Goal: Task Accomplishment & Management: Manage account settings

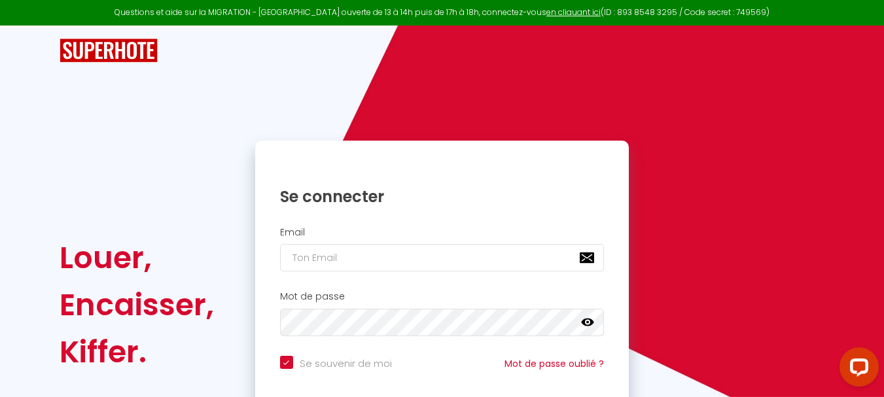
scroll to position [111, 0]
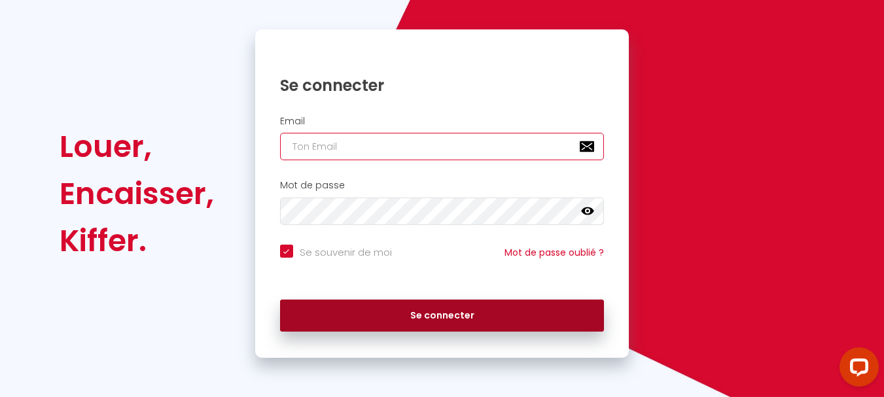
type input "[EMAIL_ADDRESS][DOMAIN_NAME]"
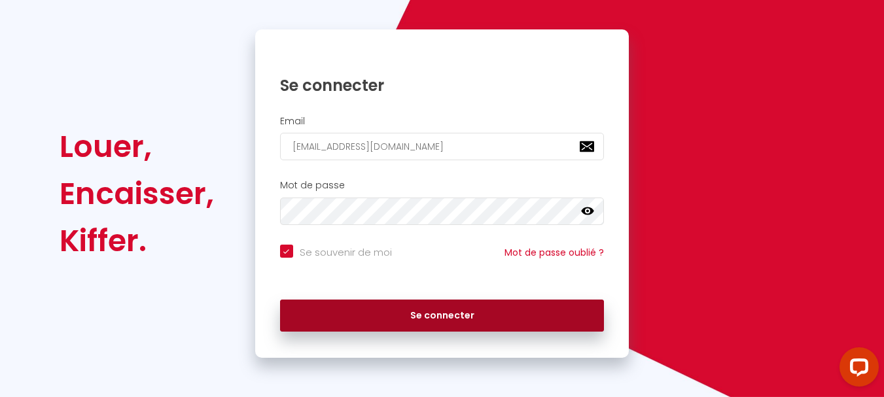
click at [442, 314] on button "Se connecter" at bounding box center [442, 316] width 325 height 33
checkbox input "true"
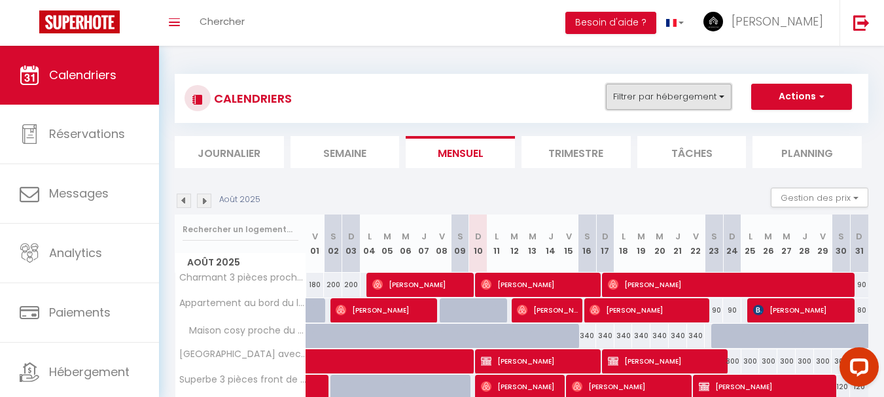
click at [651, 95] on button "Filtrer par hébergement" at bounding box center [669, 97] width 126 height 26
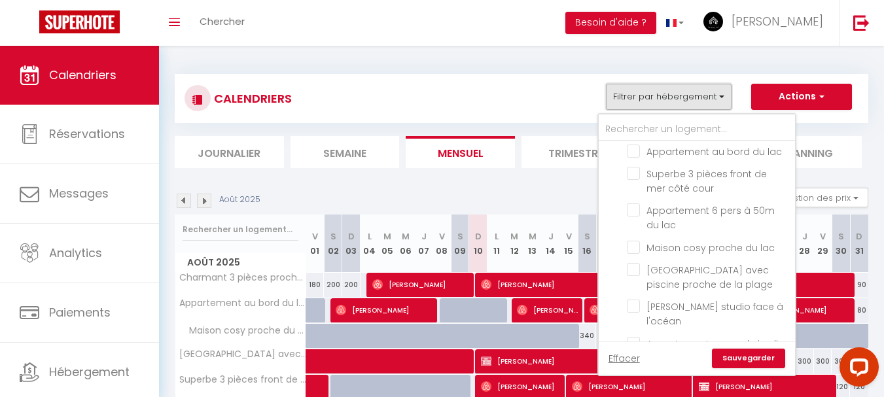
scroll to position [662, 0]
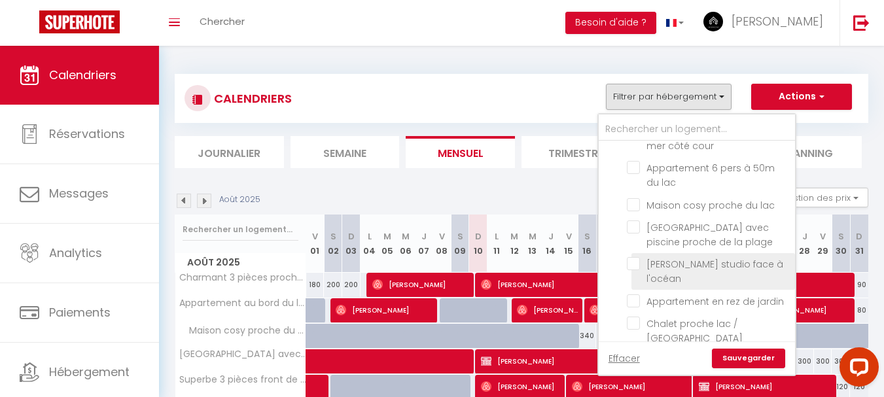
click at [684, 257] on label "[PERSON_NAME] studio face à l'océan" at bounding box center [713, 271] width 147 height 29
click at [684, 257] on input "[PERSON_NAME] studio face à l'océan" at bounding box center [709, 263] width 164 height 13
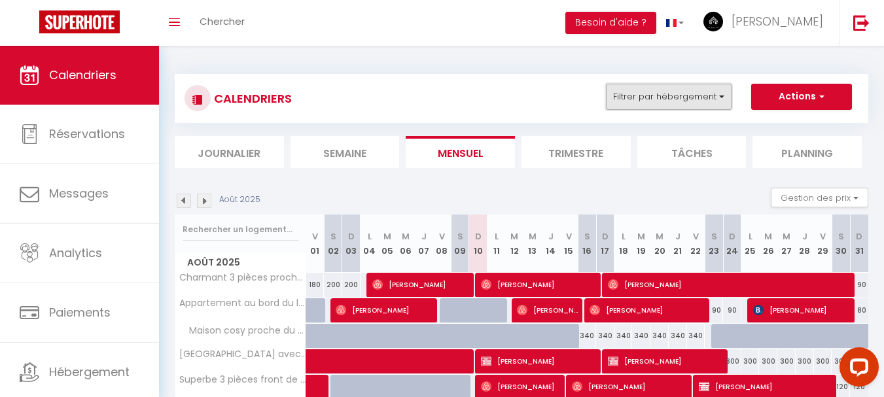
click at [664, 107] on button "Filtrer par hébergement" at bounding box center [669, 97] width 126 height 26
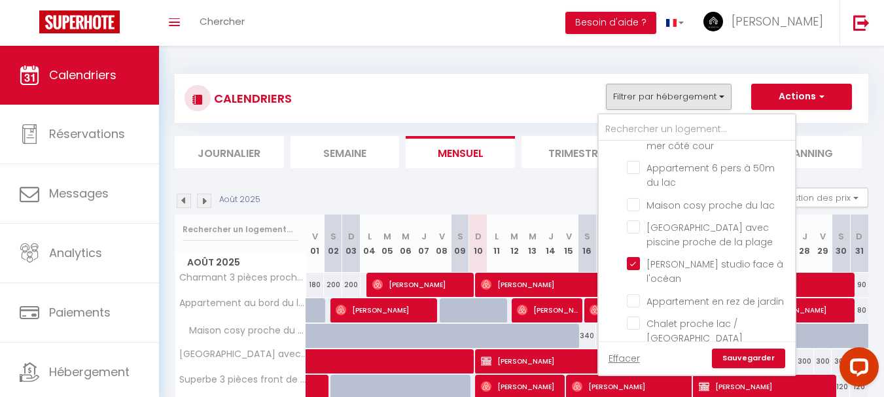
click at [747, 351] on link "Sauvegarder" at bounding box center [748, 359] width 73 height 20
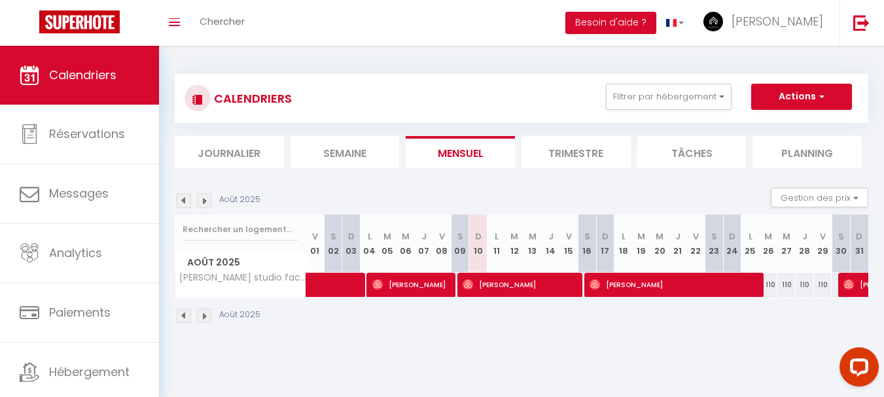
click at [773, 285] on div "110" at bounding box center [768, 285] width 18 height 24
type input "110"
type input "[DATE]"
type input "Mer 27 Août 2025"
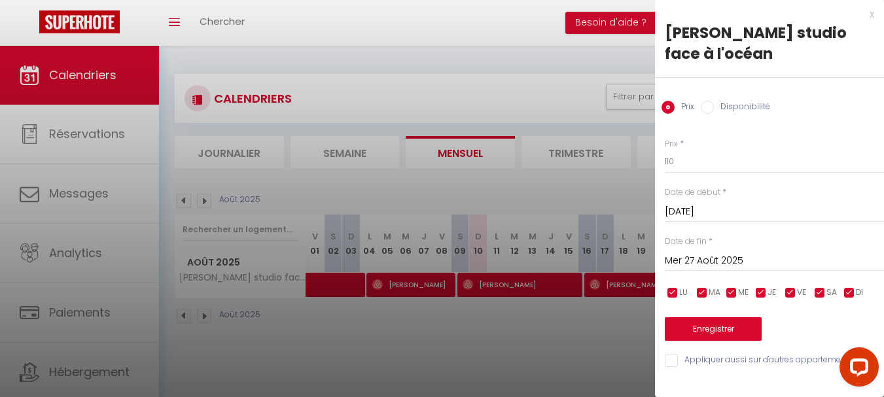
click at [703, 99] on div "Prix Disponibilité" at bounding box center [769, 100] width 229 height 44
click at [712, 110] on input "Disponibilité" at bounding box center [707, 107] width 13 height 13
radio input "true"
radio input "false"
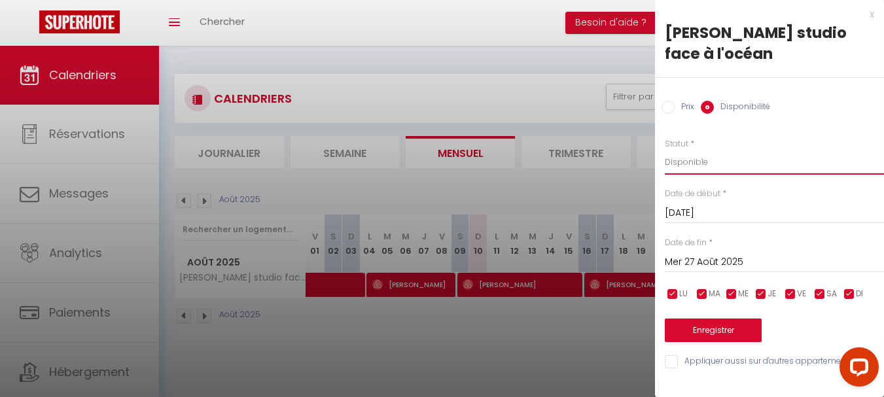
click at [714, 166] on select "Disponible Indisponible" at bounding box center [774, 162] width 219 height 25
select select "0"
click at [665, 150] on select "Disponible Indisponible" at bounding box center [774, 162] width 219 height 25
click at [717, 261] on input "Mer 27 Août 2025" at bounding box center [774, 262] width 219 height 17
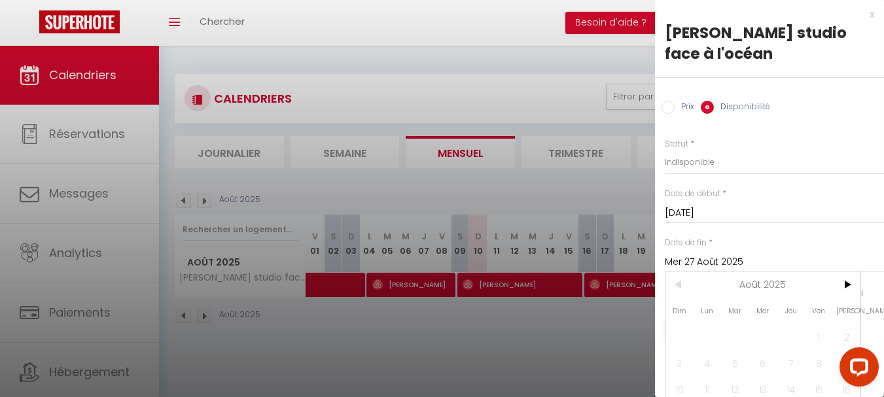
scroll to position [94, 0]
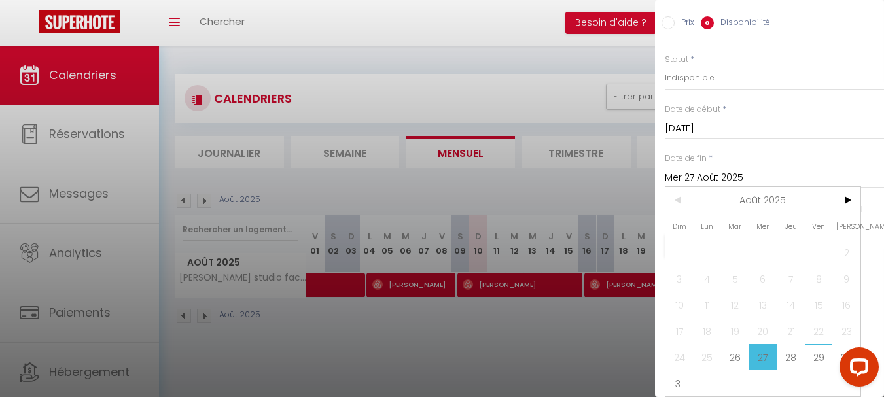
click at [824, 347] on span "29" at bounding box center [819, 357] width 28 height 26
type input "Ven 29 Août 2025"
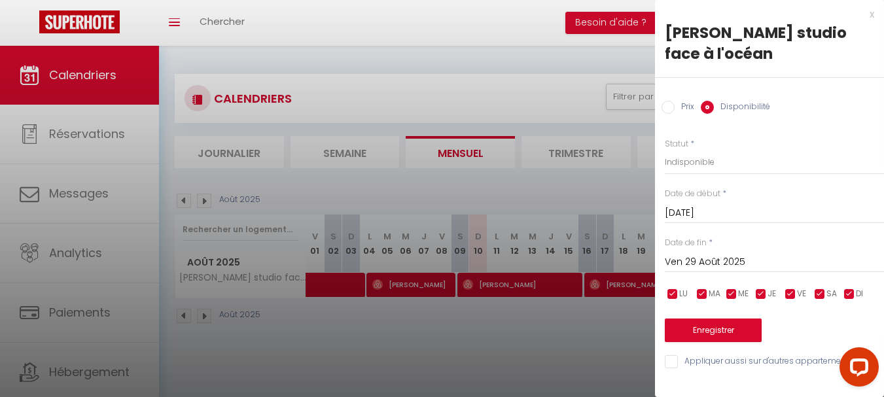
scroll to position [0, 0]
click at [719, 329] on button "Enregistrer" at bounding box center [713, 331] width 97 height 24
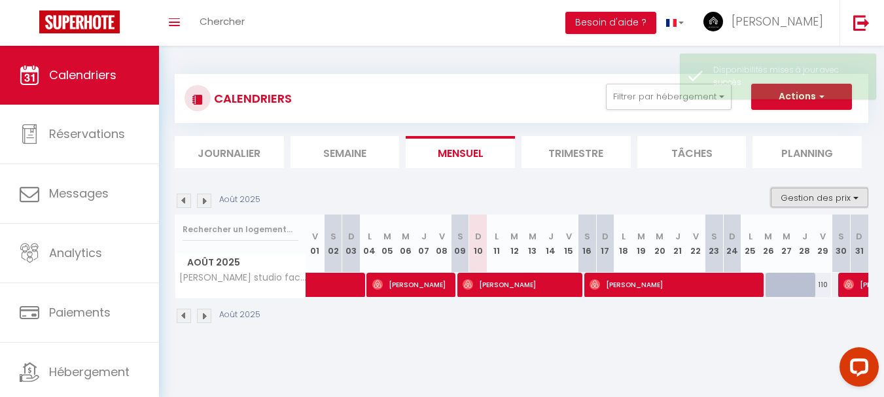
click at [808, 200] on button "Gestion des prix" at bounding box center [820, 198] width 98 height 20
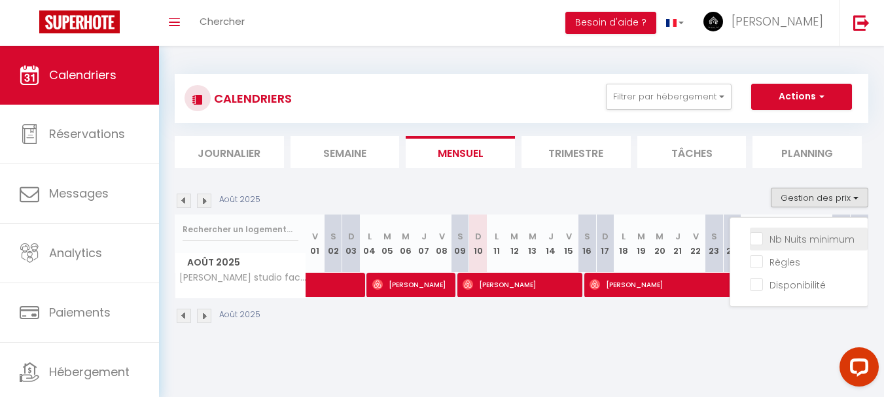
click at [808, 236] on input "Nb Nuits minimum" at bounding box center [809, 238] width 118 height 13
checkbox input "true"
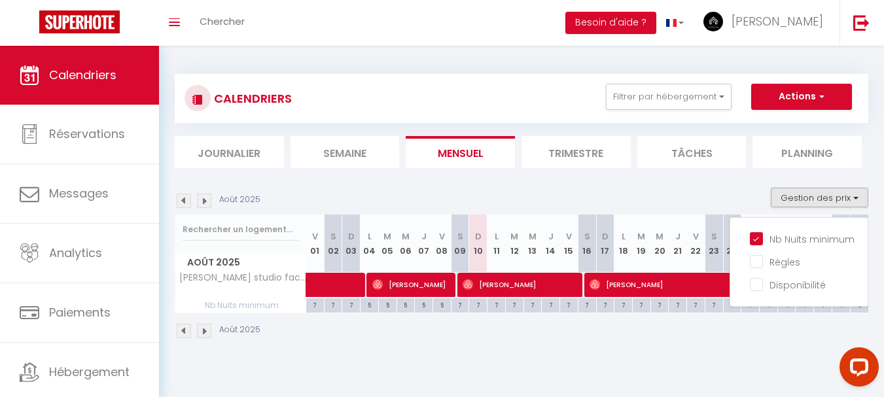
click at [670, 173] on div "CALENDRIERS Filtrer par hébergement Tous Charmant 3 pièces proche plage Villa d…" at bounding box center [522, 207] width 694 height 291
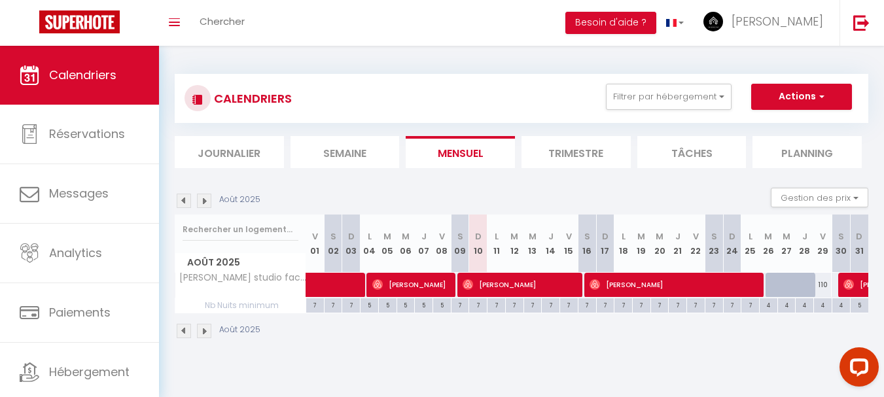
click at [206, 203] on img at bounding box center [204, 201] width 14 height 14
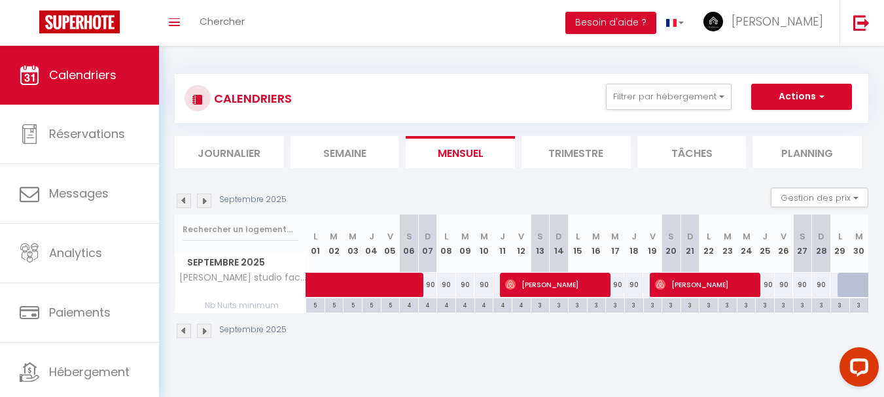
click at [206, 203] on img at bounding box center [204, 201] width 14 height 14
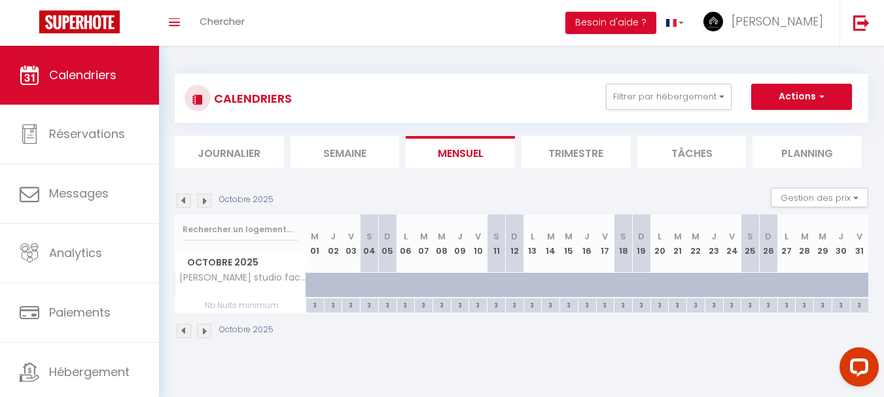
scroll to position [46, 0]
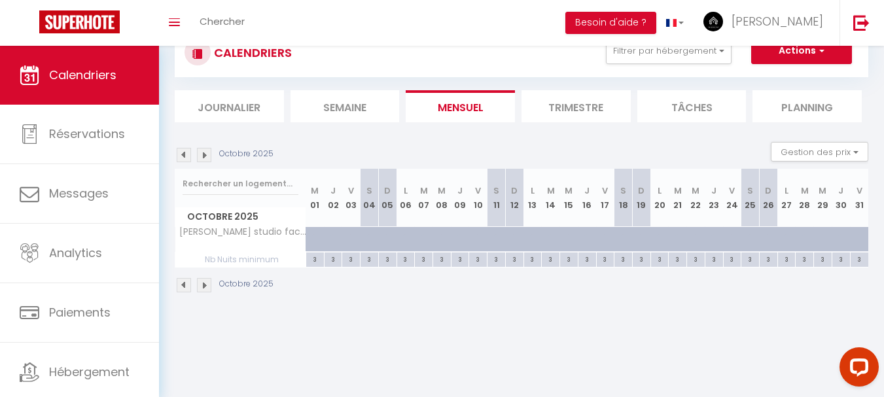
click at [183, 153] on img at bounding box center [184, 155] width 14 height 14
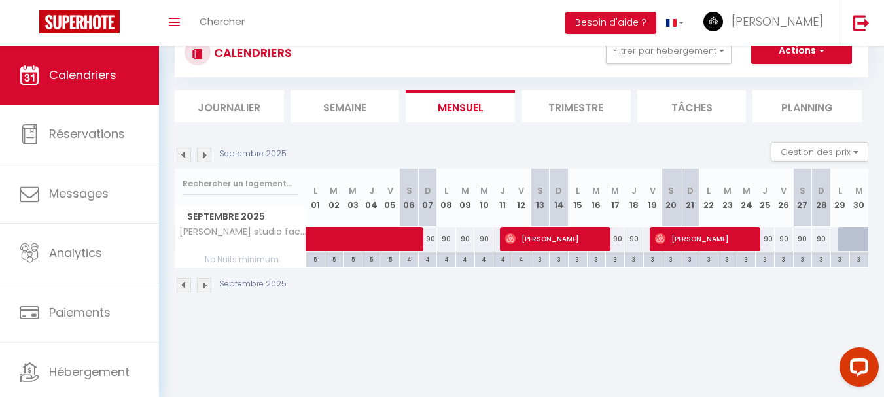
click at [617, 259] on div "3" at bounding box center [615, 259] width 18 height 12
type input "3"
type input "Mer 17 Septembre 2025"
type input "Jeu 18 Septembre 2025"
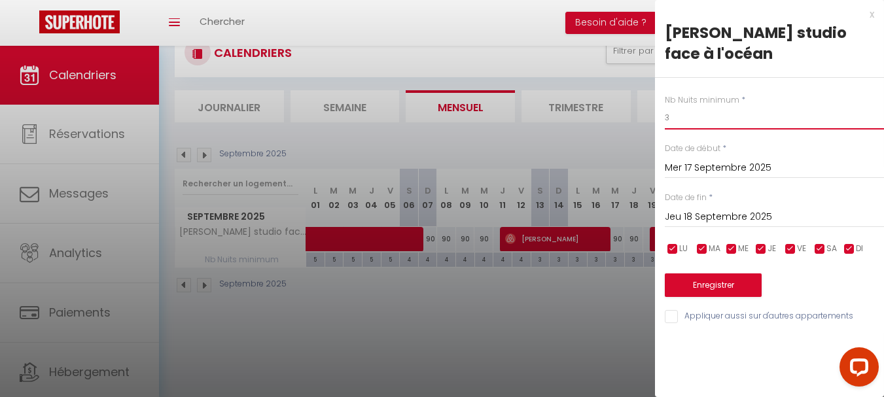
click at [674, 122] on input "3" at bounding box center [774, 118] width 219 height 24
type input "2"
click at [717, 283] on button "Enregistrer" at bounding box center [713, 286] width 97 height 24
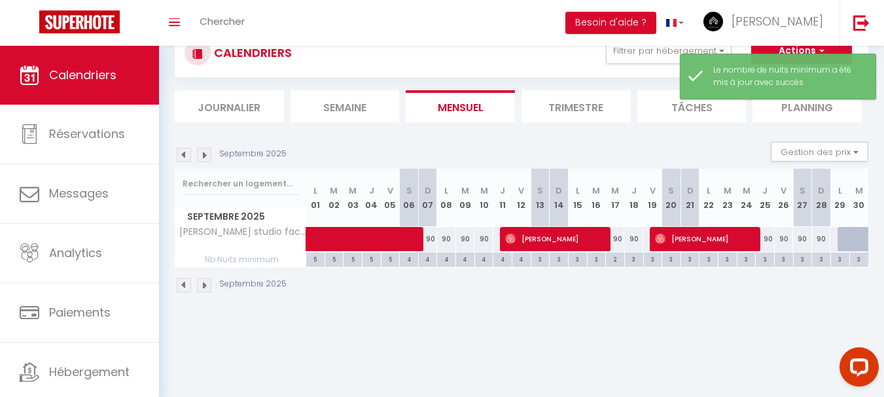
click at [634, 261] on div "3" at bounding box center [634, 259] width 18 height 12
type input "3"
type input "Jeu 18 Septembre 2025"
type input "Ven 19 Septembre 2025"
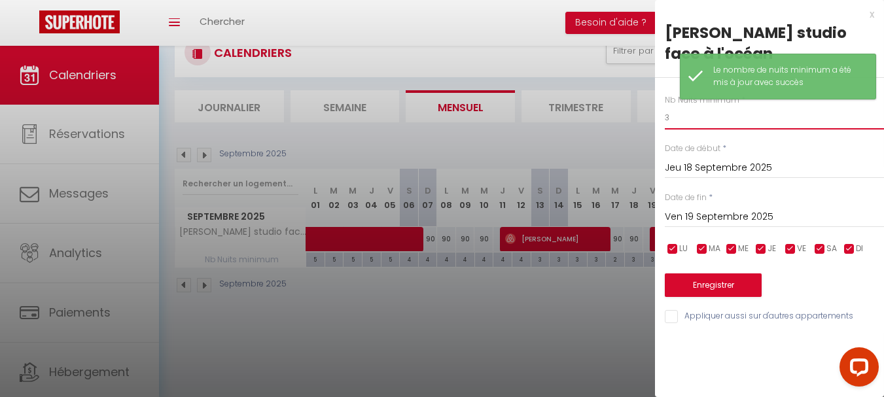
click at [676, 116] on input "3" at bounding box center [774, 118] width 219 height 24
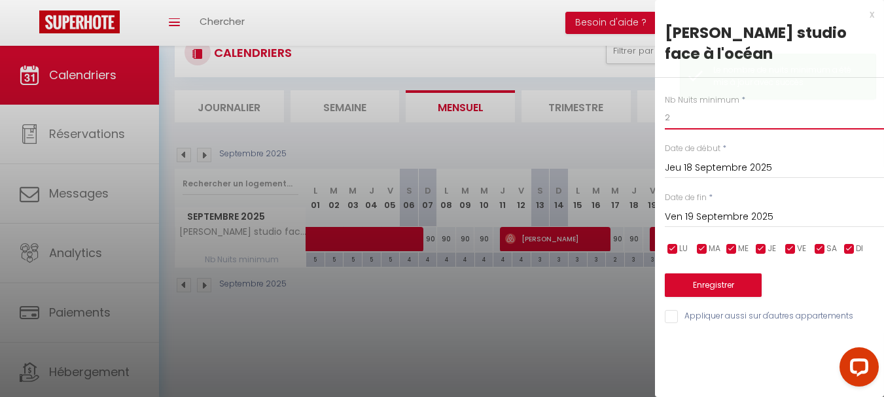
type input "2"
click at [725, 283] on button "Enregistrer" at bounding box center [713, 286] width 97 height 24
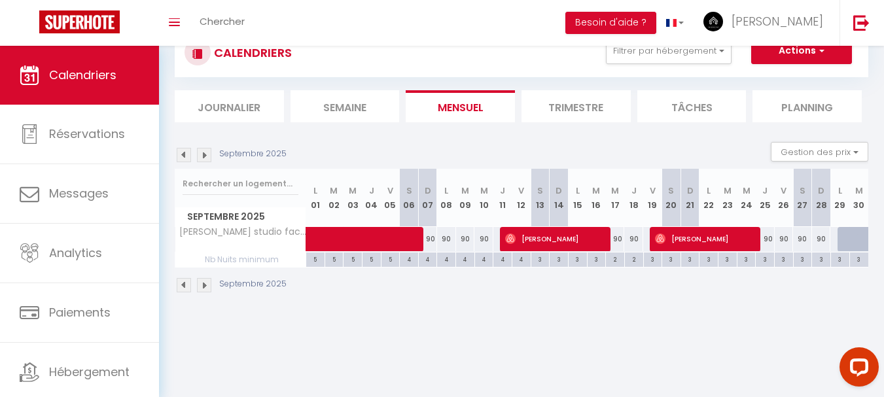
click at [204, 154] on img at bounding box center [204, 155] width 14 height 14
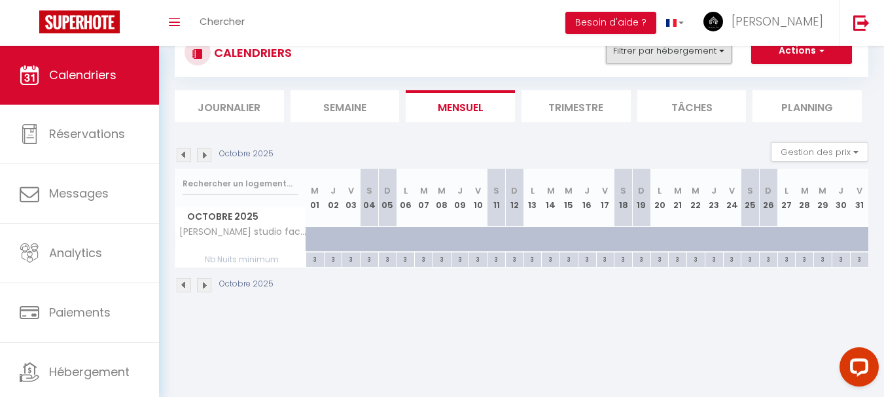
click at [683, 50] on button "Filtrer par hébergement" at bounding box center [669, 51] width 126 height 26
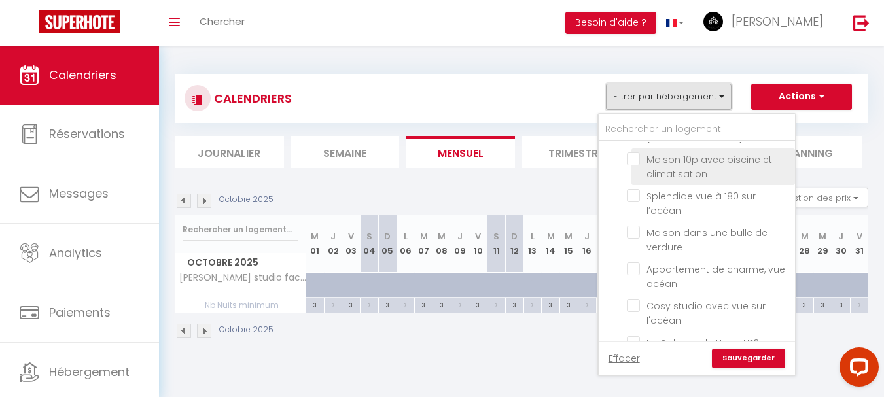
scroll to position [89, 0]
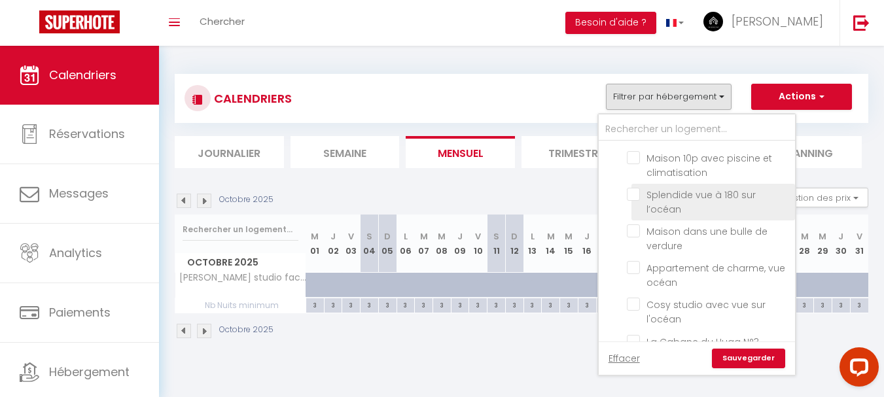
click at [675, 200] on input "Splendide vue à 180 sur l’océan" at bounding box center [709, 194] width 164 height 13
checkbox input "true"
checkbox input "false"
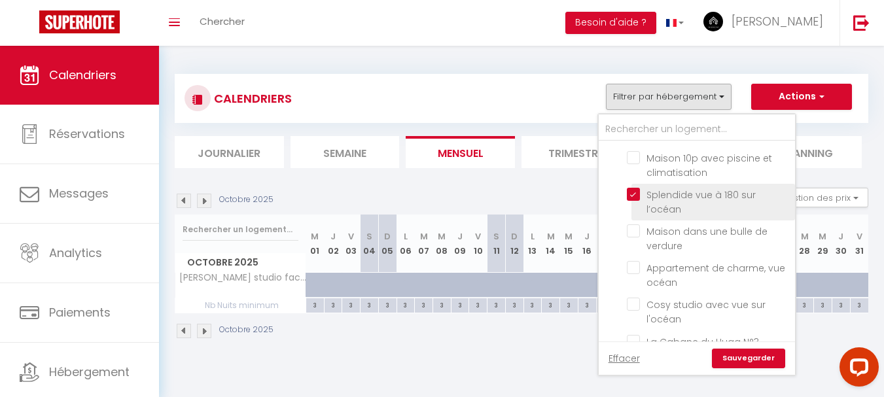
checkbox input "false"
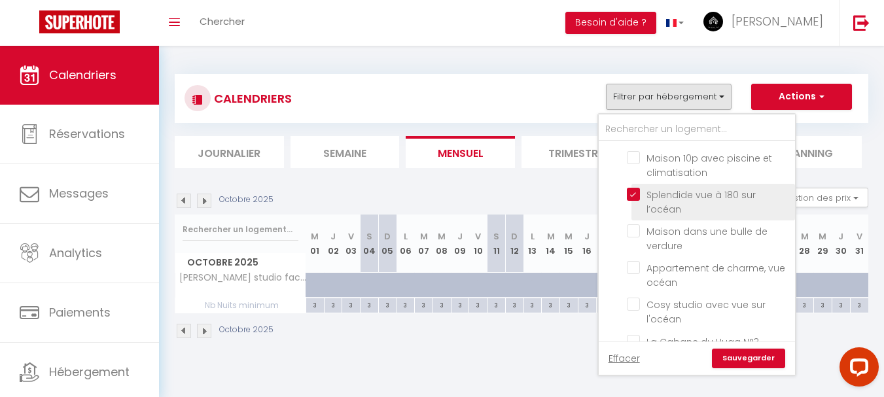
checkbox input "false"
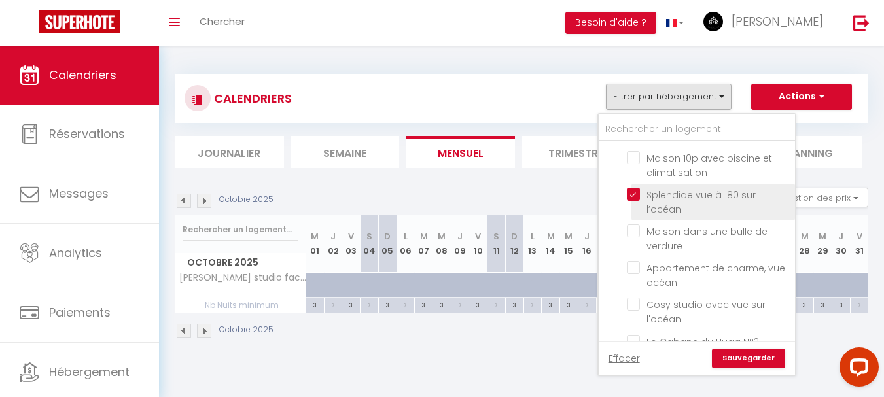
checkbox input "false"
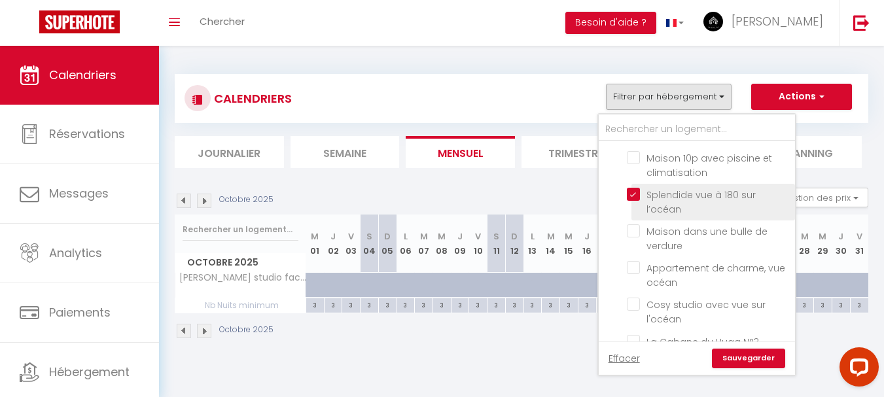
checkbox input "false"
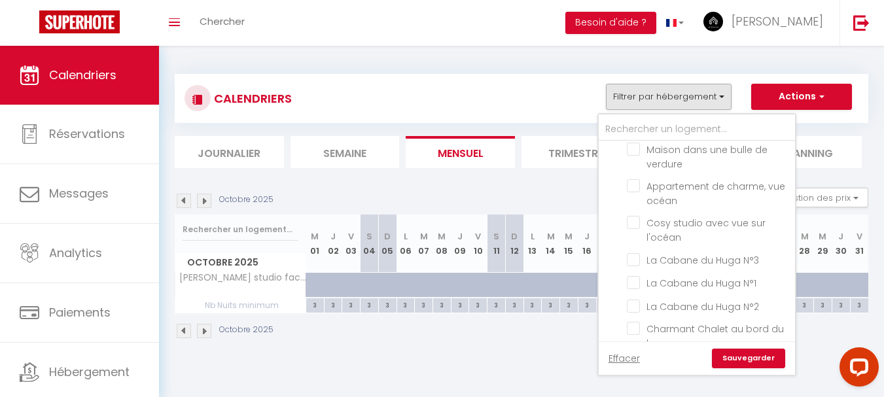
scroll to position [171, 0]
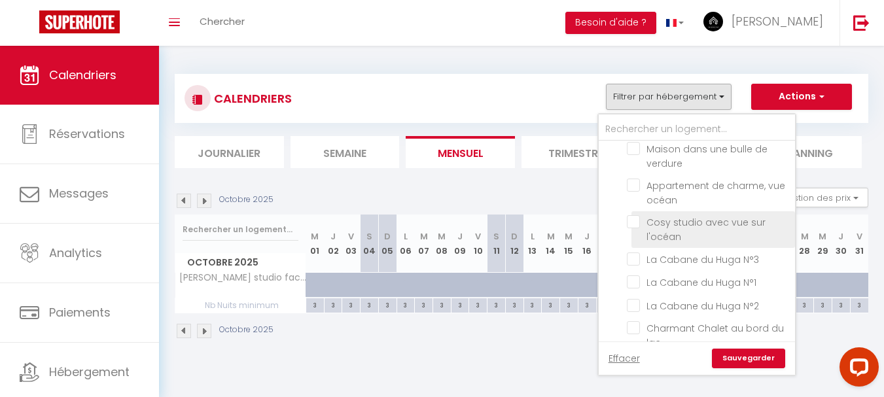
click at [677, 219] on input "Cosy studio avec vue sur l'océan" at bounding box center [709, 221] width 164 height 13
checkbox input "true"
checkbox input "false"
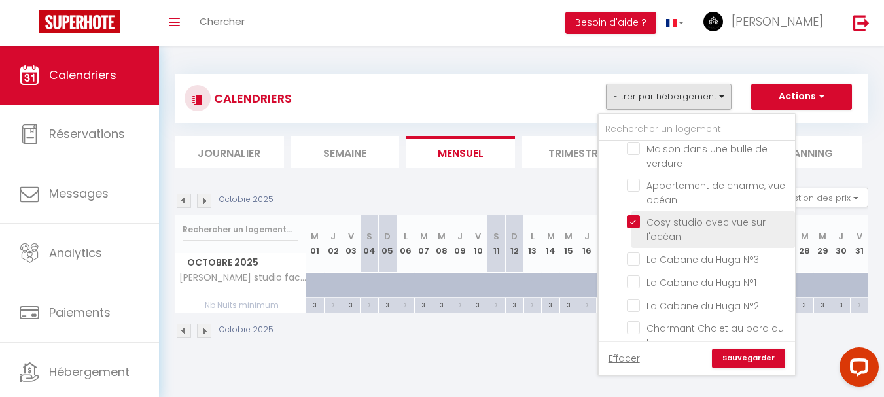
checkbox input "false"
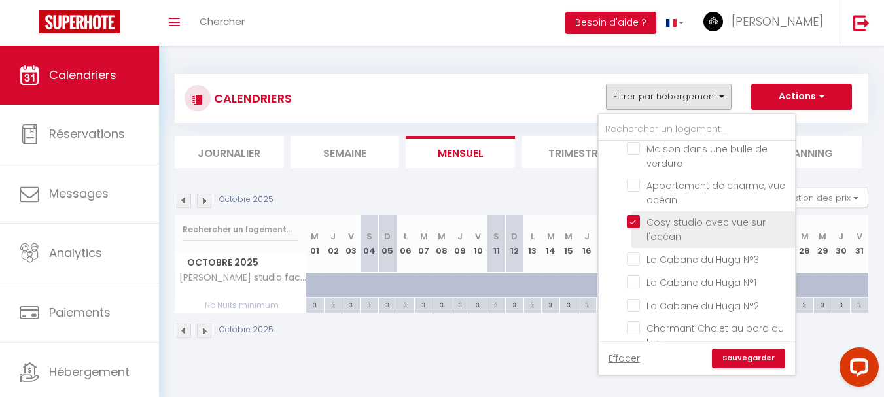
checkbox input "false"
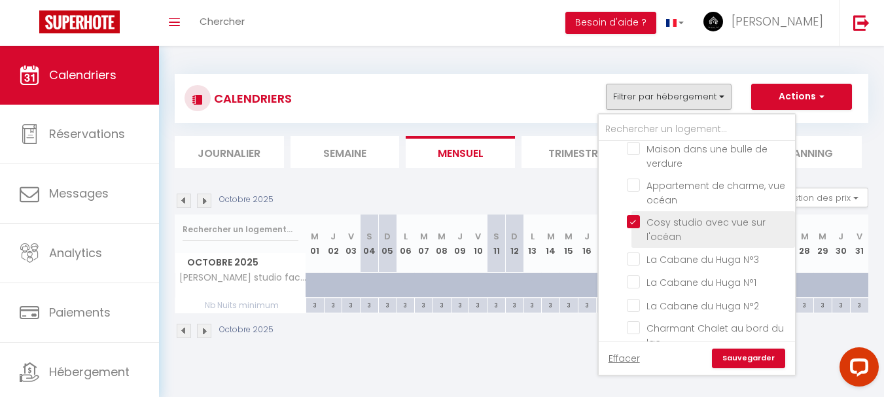
checkbox input "false"
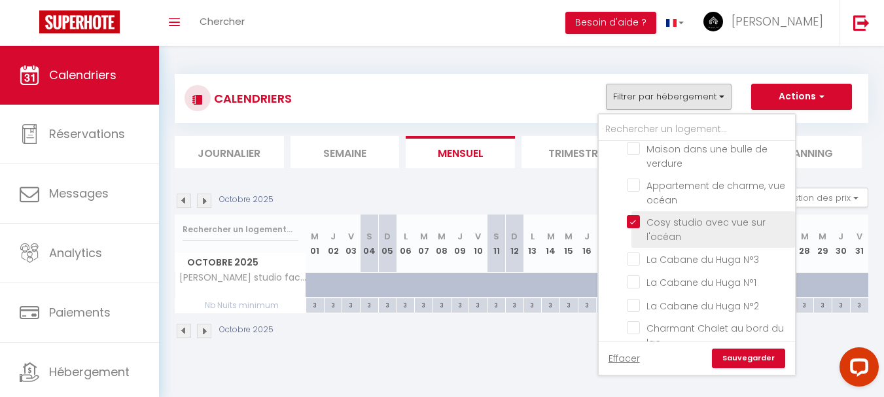
checkbox input "false"
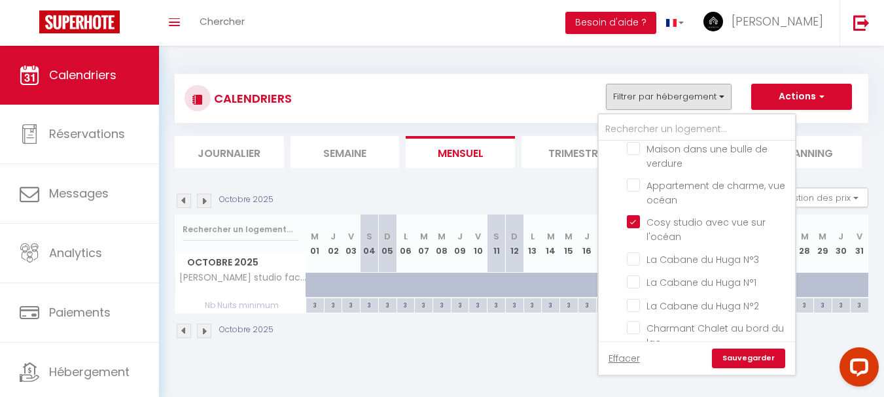
click at [743, 359] on link "Sauvegarder" at bounding box center [748, 359] width 73 height 20
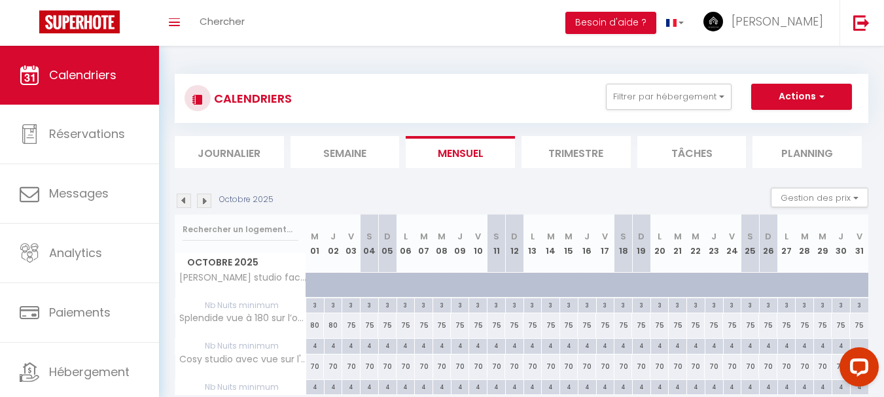
scroll to position [52, 0]
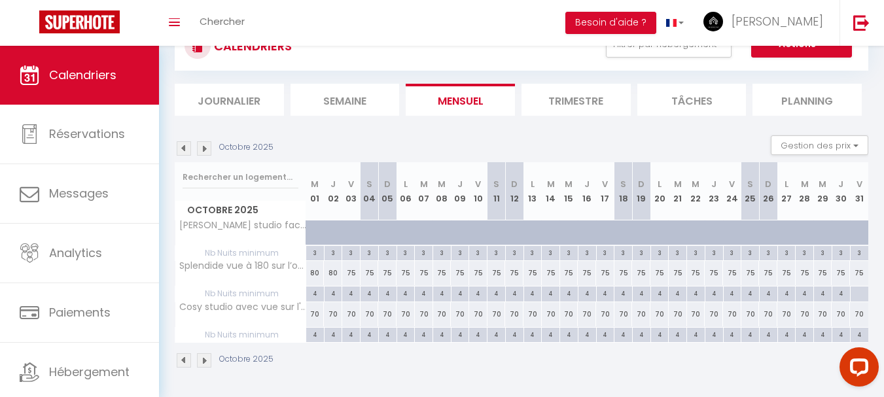
click at [313, 234] on div at bounding box center [321, 240] width 18 height 25
select select "1"
type input "Mer 01 Octobre 2025"
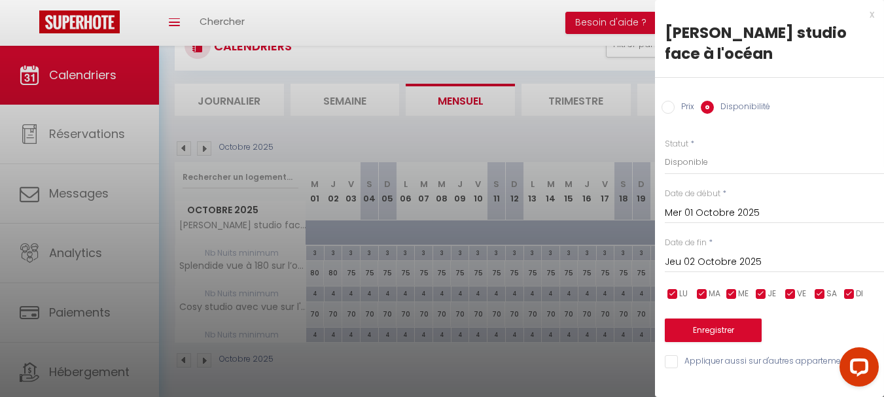
click at [713, 259] on input "Jeu 02 Octobre 2025" at bounding box center [774, 262] width 219 height 17
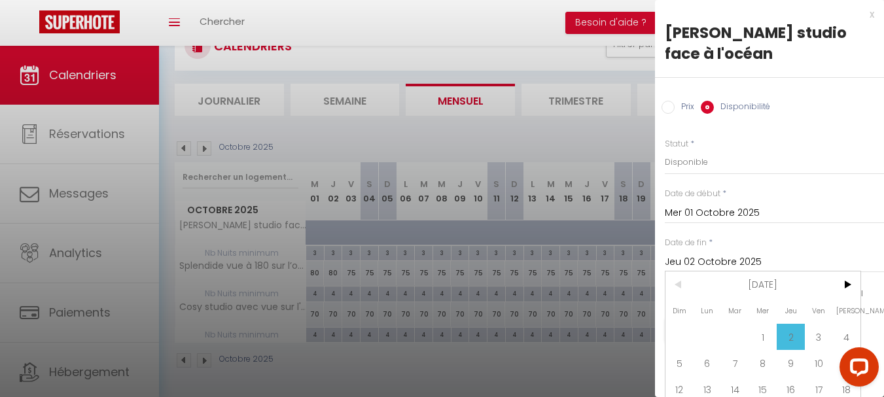
scroll to position [68, 0]
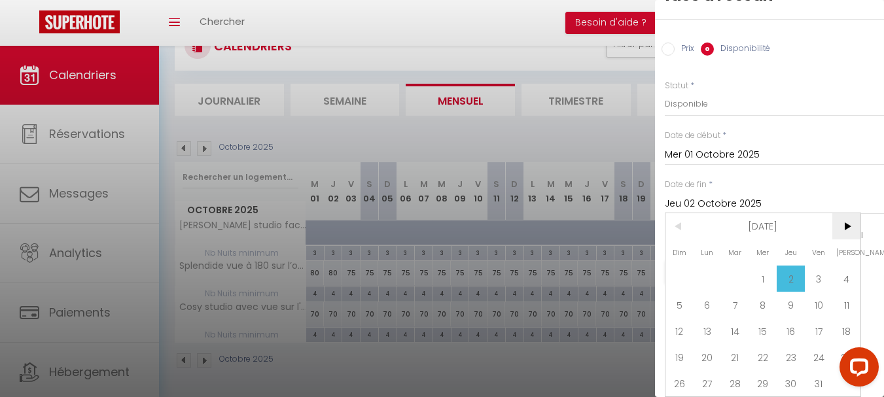
click at [850, 216] on span ">" at bounding box center [847, 226] width 28 height 26
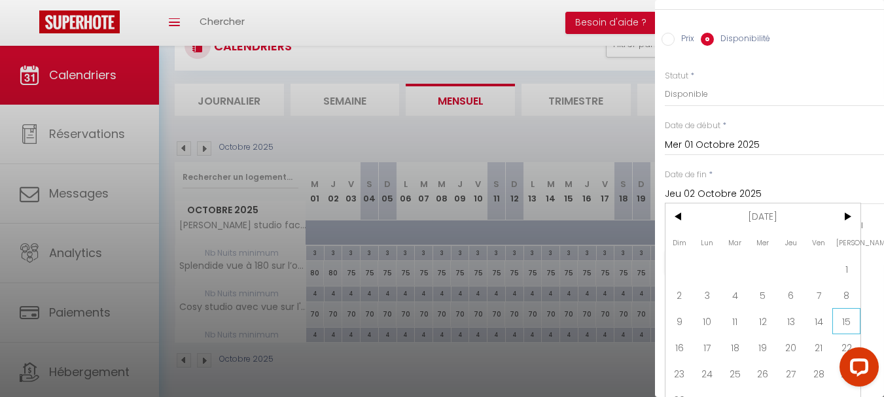
click at [844, 318] on span "15" at bounding box center [847, 321] width 28 height 26
type input "[DATE]"
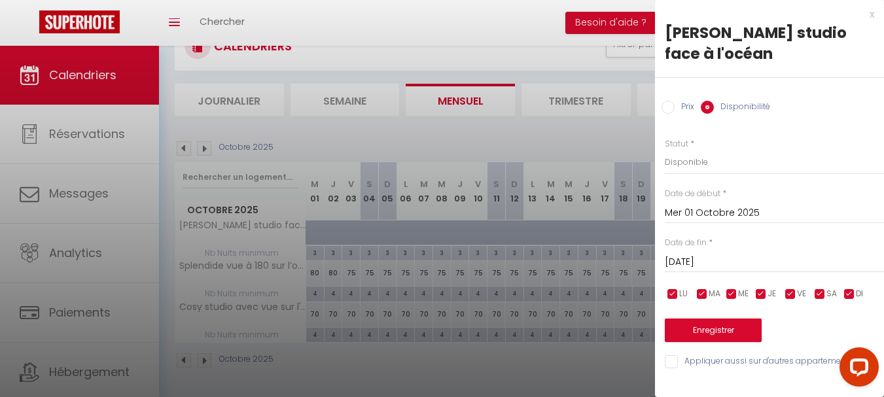
scroll to position [0, 0]
click at [704, 329] on button "Enregistrer" at bounding box center [713, 331] width 97 height 24
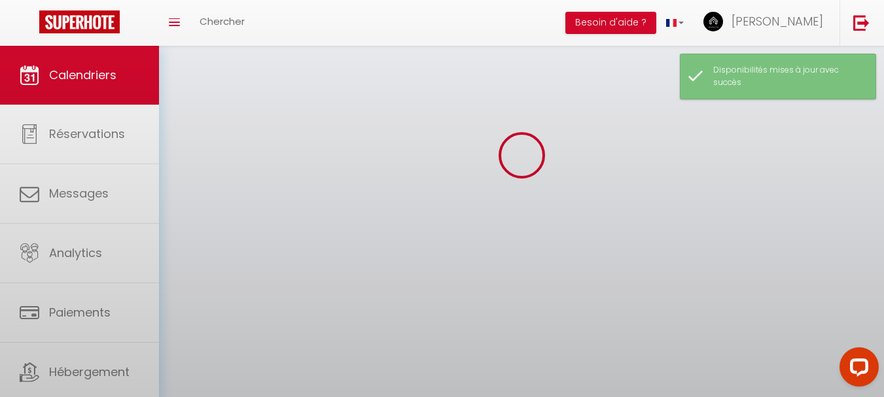
scroll to position [52, 0]
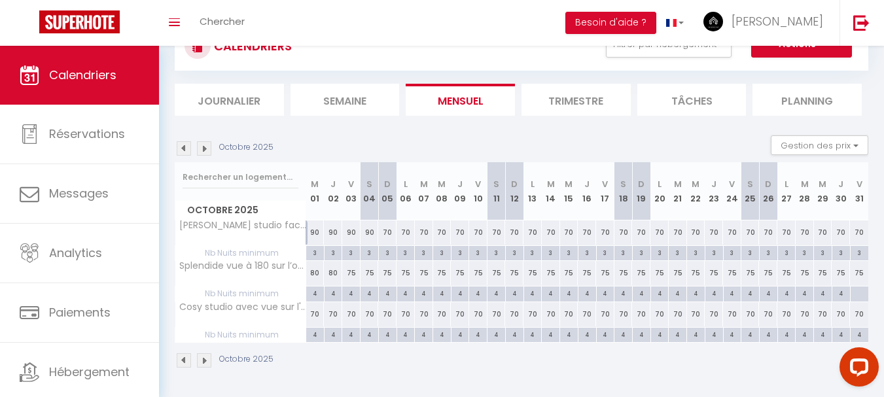
click at [184, 141] on img at bounding box center [184, 148] width 14 height 14
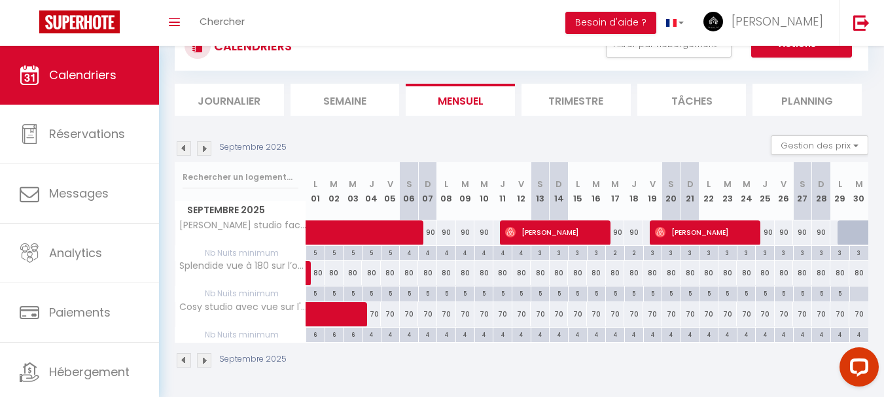
click at [840, 230] on div at bounding box center [847, 233] width 19 height 25
select select "1"
type input "Lun 29 Septembre 2025"
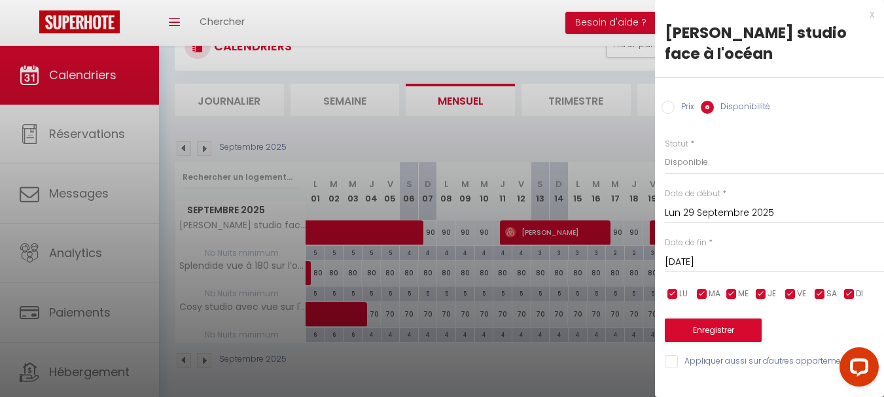
click at [728, 263] on input "[DATE]" at bounding box center [774, 262] width 219 height 17
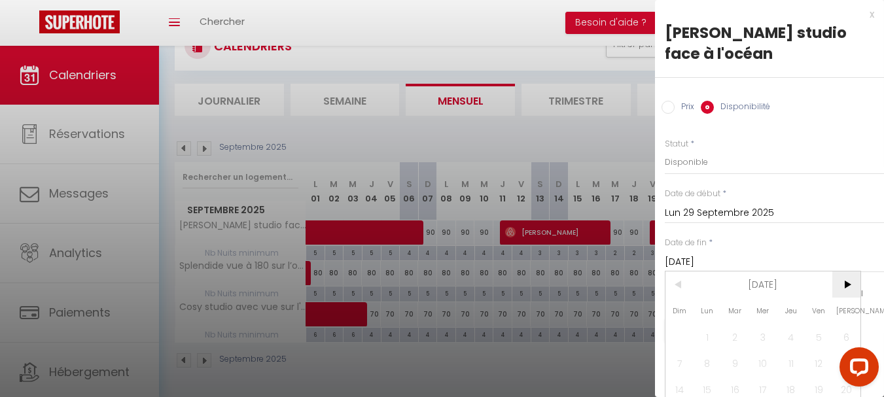
click at [846, 286] on span ">" at bounding box center [847, 285] width 28 height 26
click at [789, 334] on span "2" at bounding box center [791, 337] width 28 height 26
type input "Jeu 02 Octobre 2025"
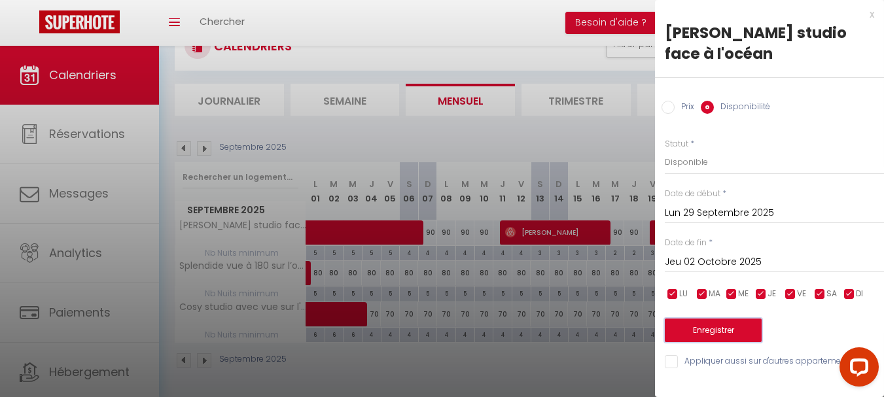
click at [709, 326] on button "Enregistrer" at bounding box center [713, 331] width 97 height 24
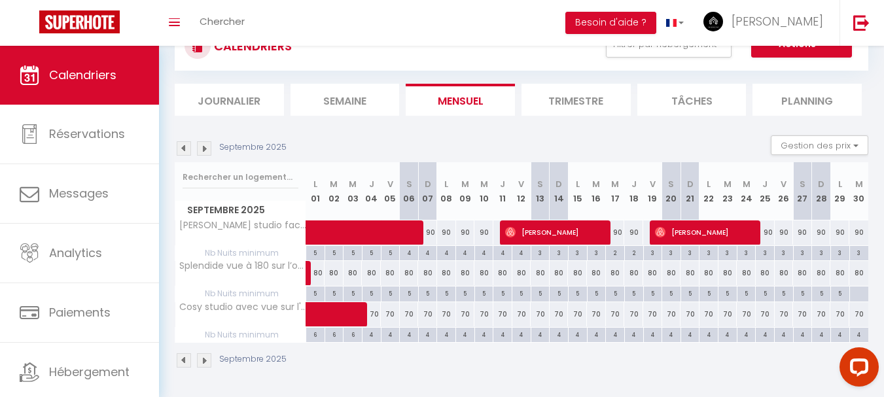
click at [314, 292] on div "5" at bounding box center [315, 293] width 18 height 12
type input "5"
type input "Lun 01 Septembre 2025"
type input "[DATE]"
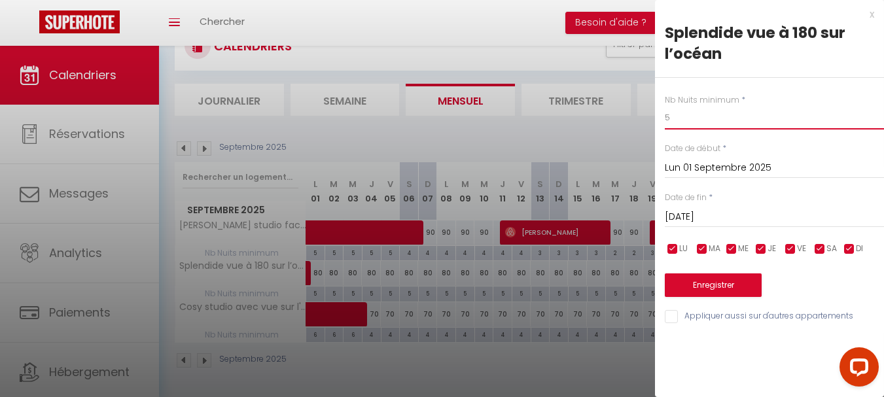
click at [686, 117] on input "5" at bounding box center [774, 118] width 219 height 24
type input "4"
click at [709, 210] on input "[DATE]" at bounding box center [774, 217] width 219 height 17
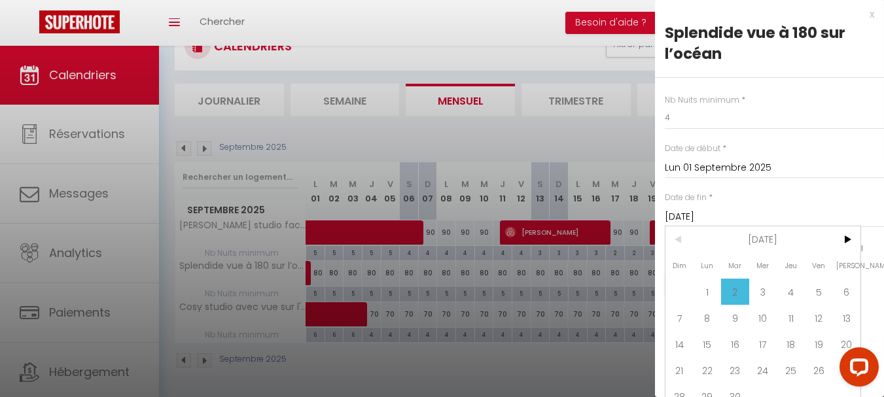
scroll to position [23, 0]
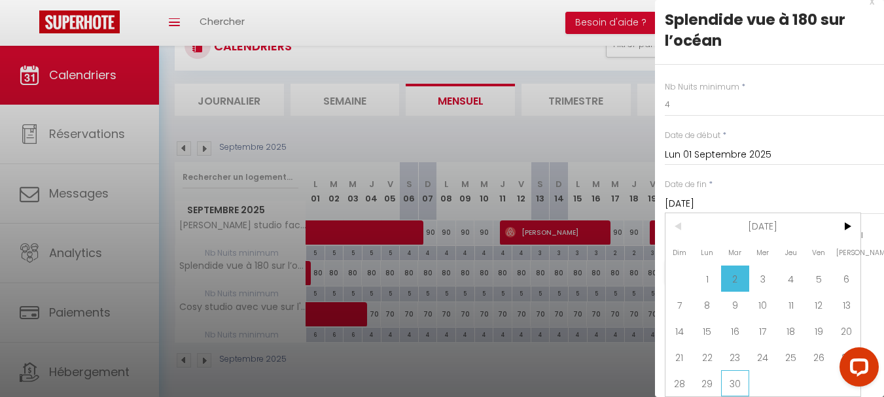
click at [736, 370] on span "30" at bounding box center [735, 383] width 28 height 26
type input "[DATE]"
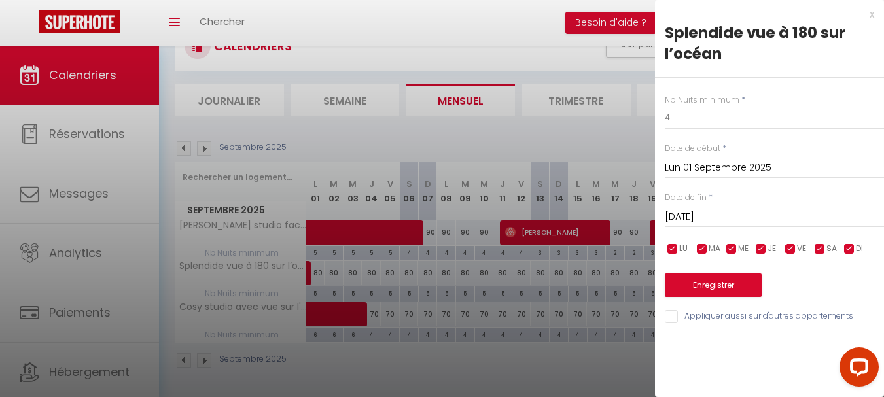
click at [726, 298] on div "Nb Nuits minimum * 4 Date de début * [DATE] < [DATE] > Dim Lun Mar Mer Jeu Ven …" at bounding box center [769, 201] width 229 height 247
click at [725, 283] on button "Enregistrer" at bounding box center [713, 286] width 97 height 24
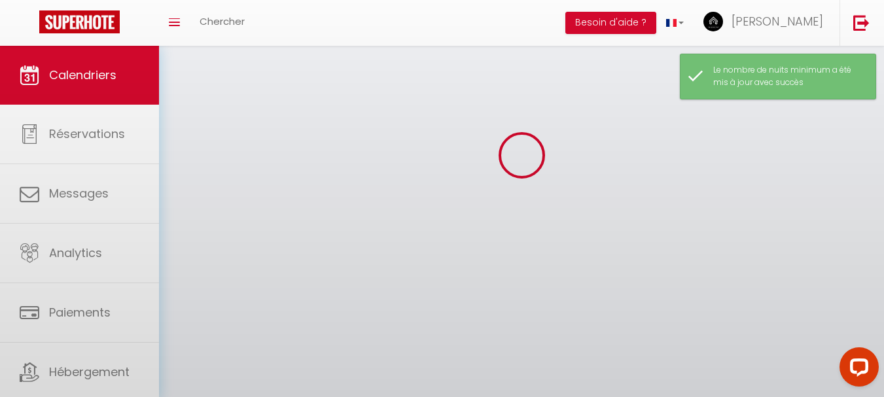
scroll to position [52, 0]
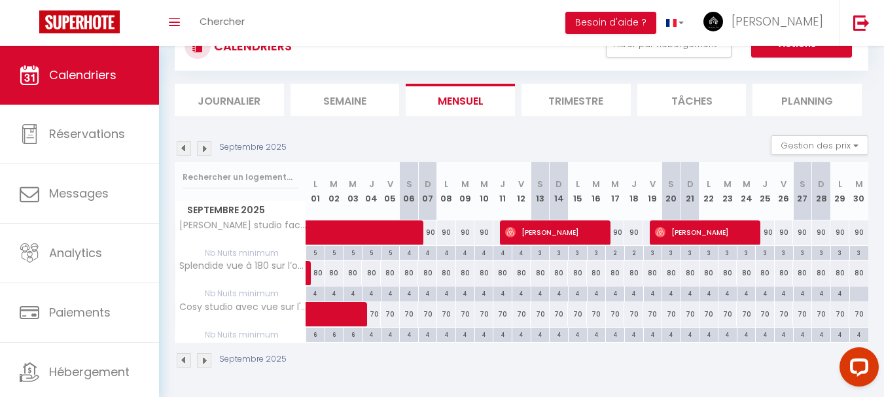
click at [206, 146] on img at bounding box center [204, 148] width 14 height 14
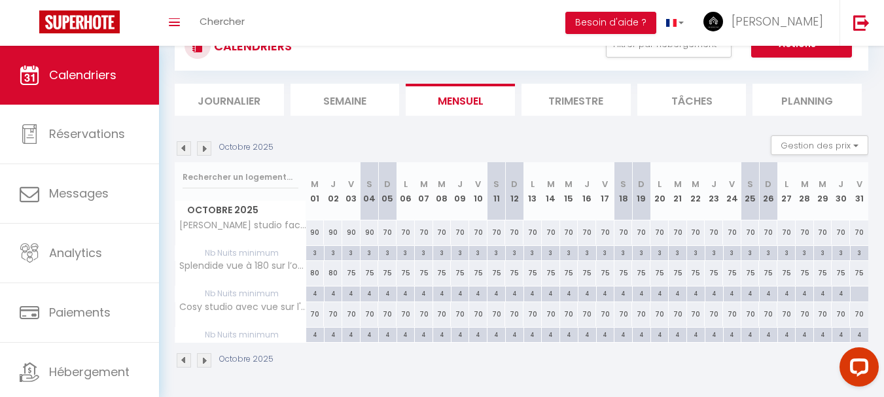
click at [534, 233] on div "70" at bounding box center [533, 233] width 18 height 24
select select "1"
type input "Lun 13 Octobre 2025"
type input "[DATE]"
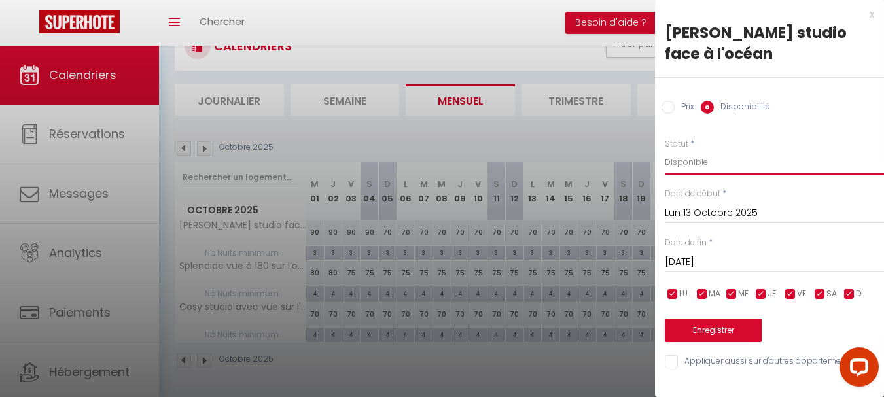
click at [716, 158] on select "Disponible Indisponible" at bounding box center [774, 162] width 219 height 25
select select "0"
click at [665, 150] on select "Disponible Indisponible" at bounding box center [774, 162] width 219 height 25
click at [714, 259] on input "[DATE]" at bounding box center [774, 262] width 219 height 17
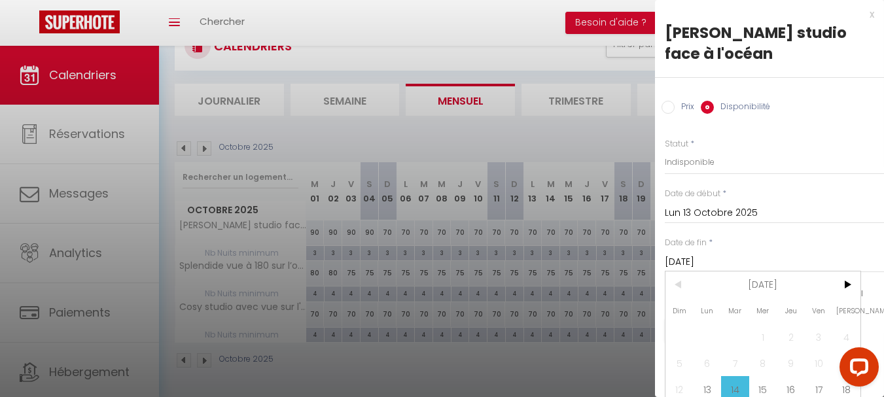
scroll to position [68, 0]
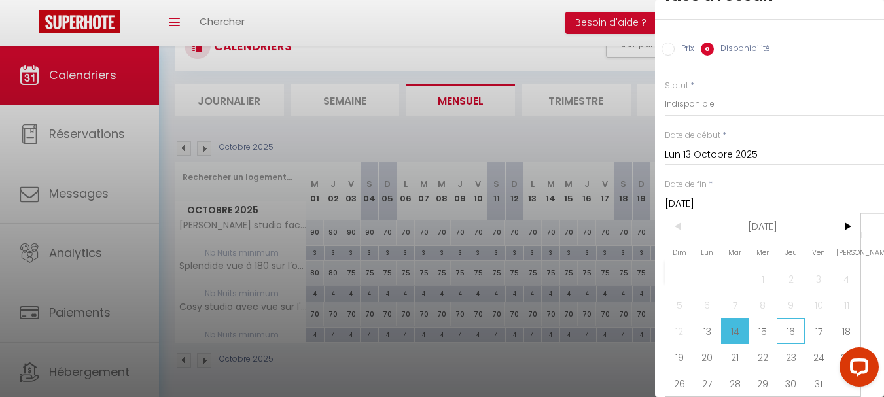
click at [795, 319] on span "16" at bounding box center [791, 331] width 28 height 26
type input "[DATE]"
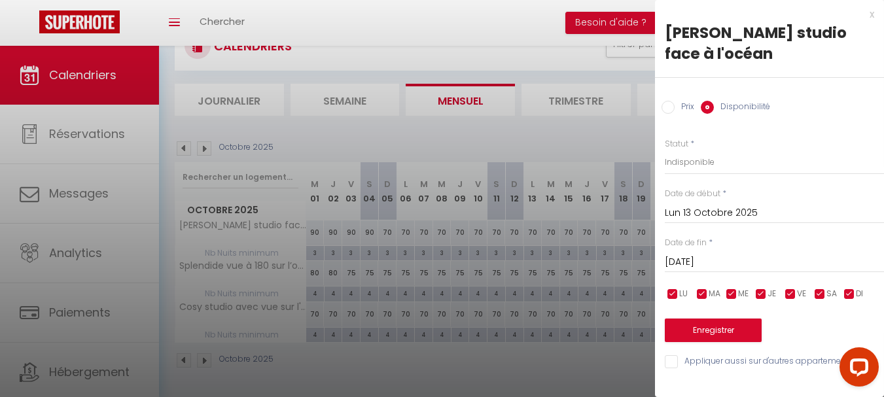
scroll to position [0, 0]
click at [720, 333] on button "Enregistrer" at bounding box center [713, 331] width 97 height 24
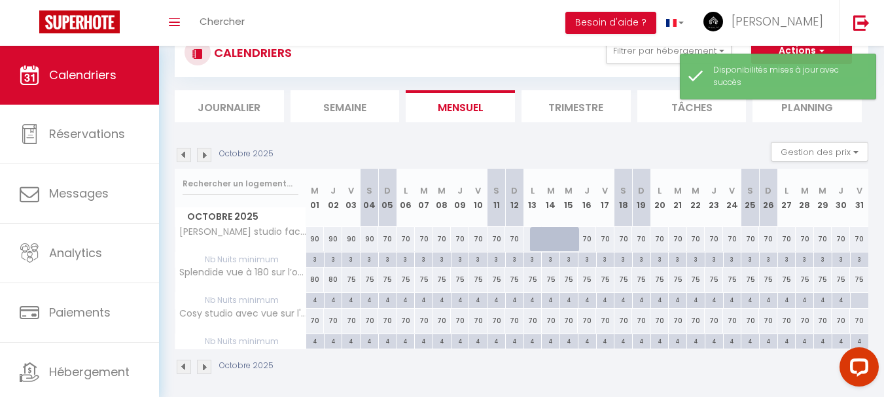
scroll to position [52, 0]
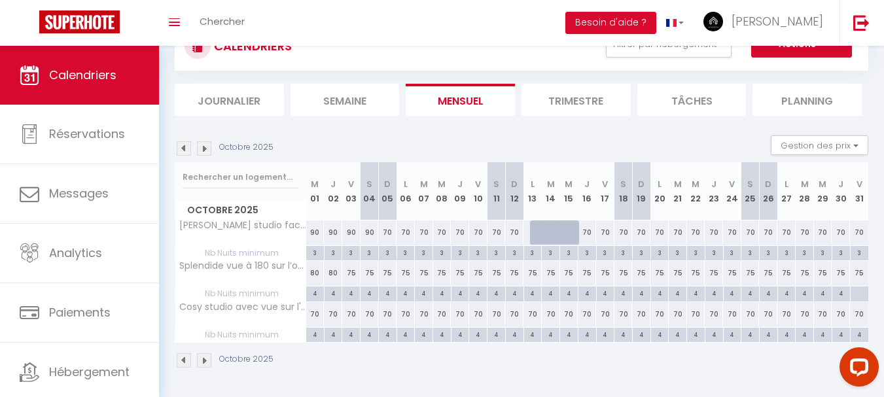
click at [206, 146] on img at bounding box center [204, 148] width 14 height 14
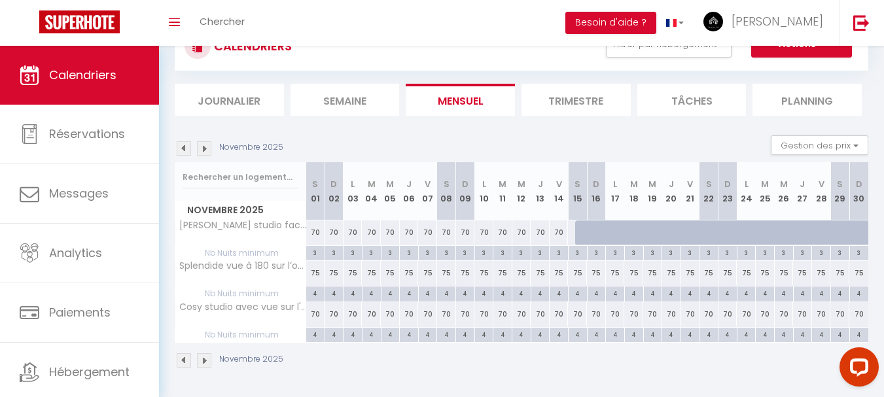
click at [206, 146] on img at bounding box center [204, 148] width 14 height 14
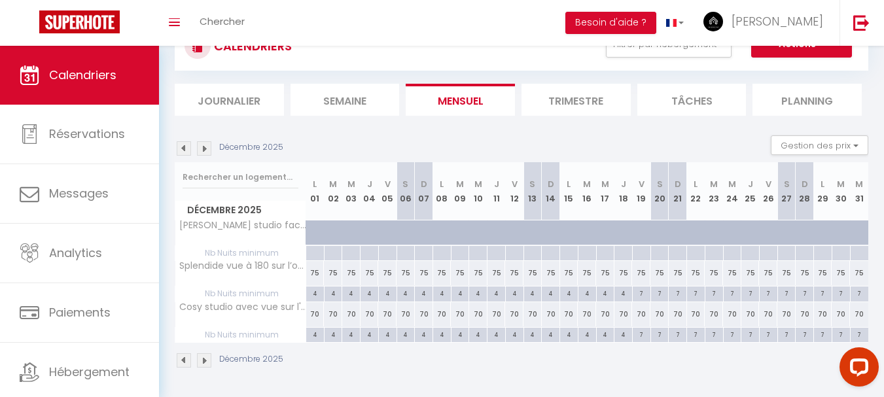
click at [205, 149] on img at bounding box center [204, 148] width 14 height 14
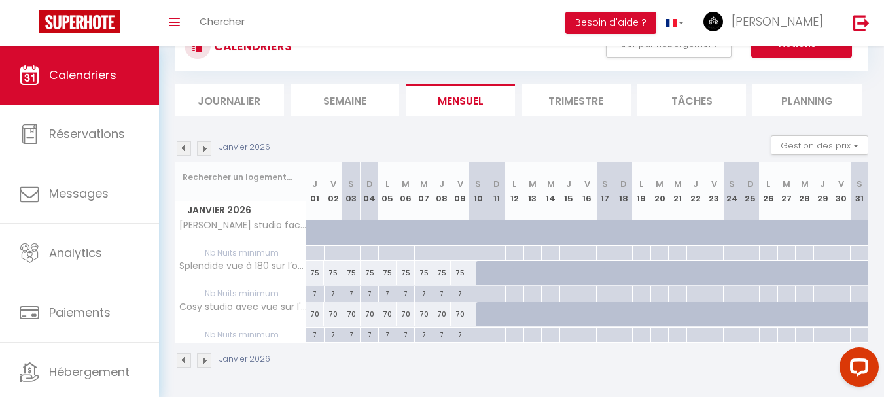
click at [178, 147] on img at bounding box center [184, 148] width 14 height 14
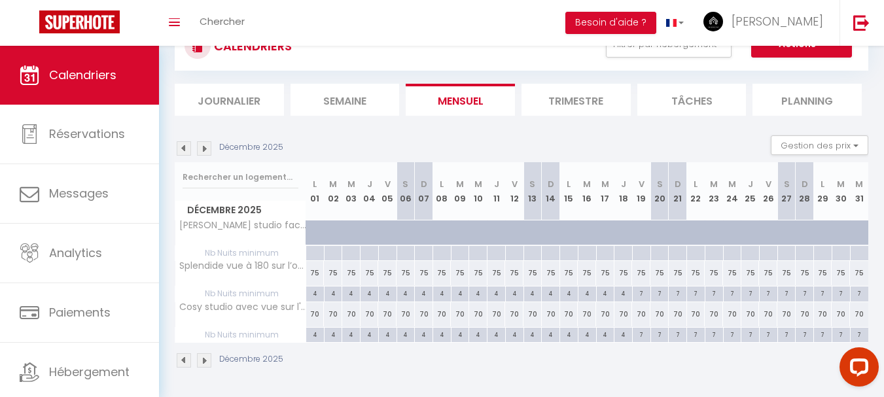
click at [183, 147] on img at bounding box center [184, 148] width 14 height 14
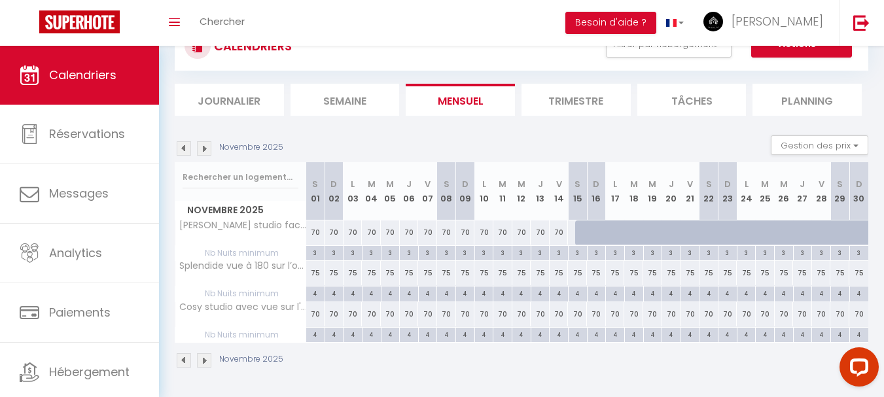
click at [183, 147] on img at bounding box center [184, 148] width 14 height 14
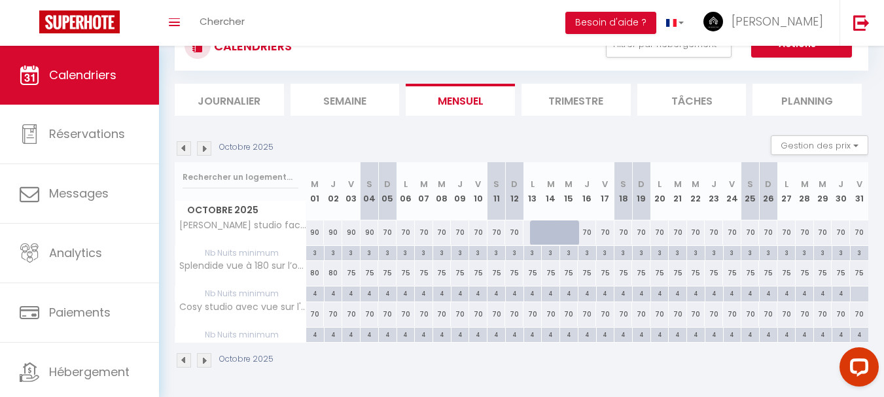
click at [183, 147] on img at bounding box center [184, 148] width 14 height 14
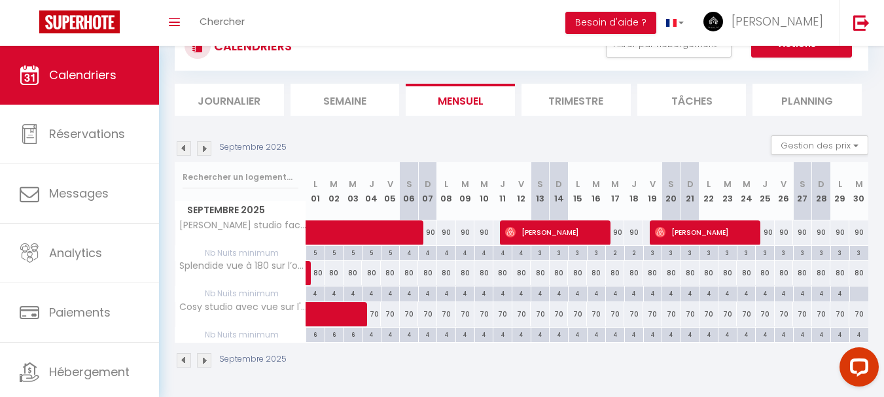
click at [372, 334] on div "4" at bounding box center [372, 334] width 18 height 12
type input "4"
type input "Jeu 04 Septembre 2025"
type input "Ven 05 Septembre 2025"
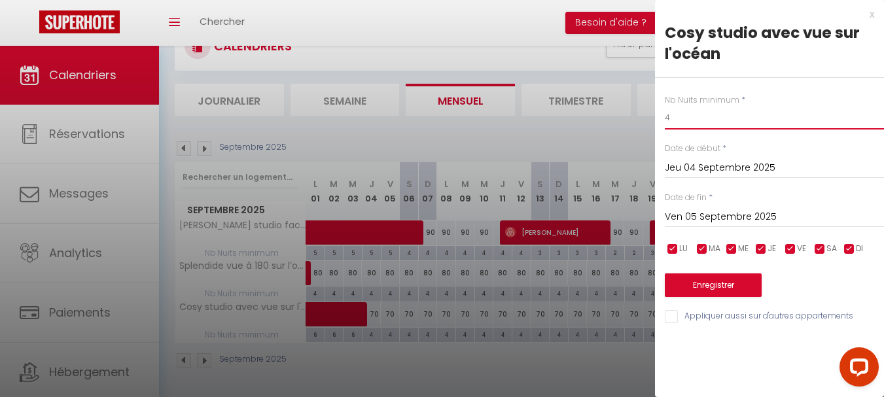
click at [679, 120] on input "4" at bounding box center [774, 118] width 219 height 24
type input "3"
click at [708, 206] on div "[DATE] < [DATE] > Dim Lun Mar Mer Jeu Ven Sam 1 2 3 4 5 6 7 8 9 10 11 12 13 14 …" at bounding box center [774, 216] width 219 height 24
click at [708, 212] on input "Ven 05 Septembre 2025" at bounding box center [774, 217] width 219 height 17
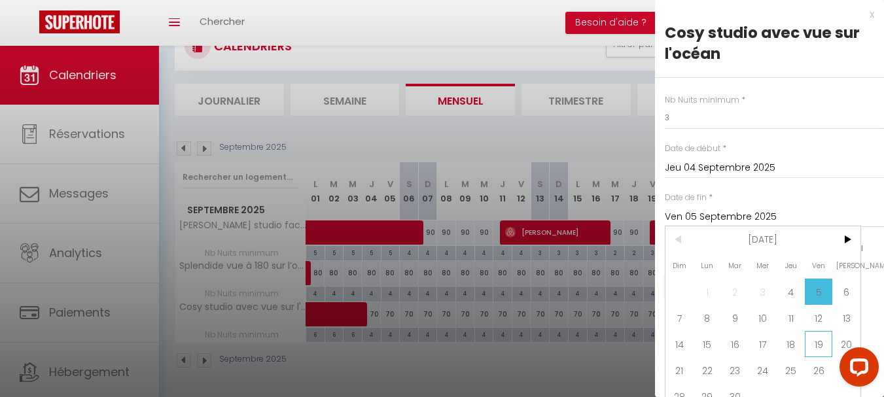
scroll to position [23, 0]
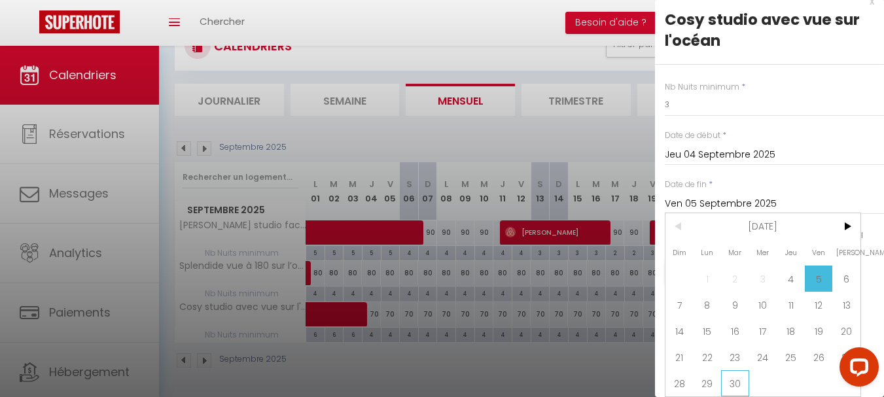
click at [732, 370] on span "30" at bounding box center [735, 383] width 28 height 26
type input "[DATE]"
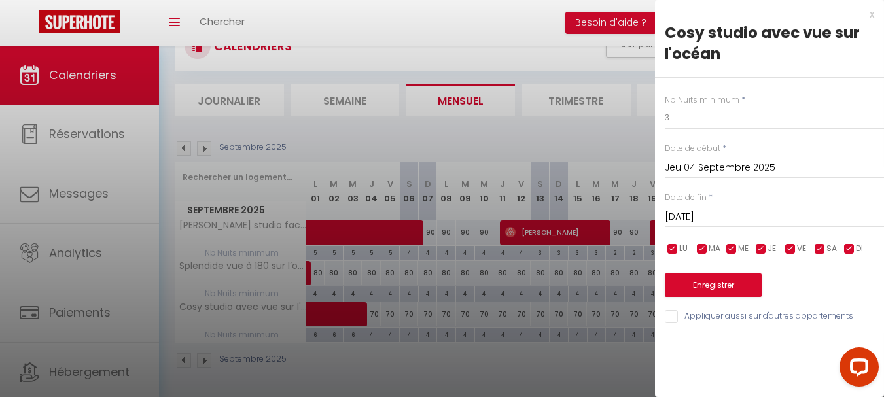
scroll to position [0, 0]
click at [712, 287] on button "Enregistrer" at bounding box center [713, 286] width 97 height 24
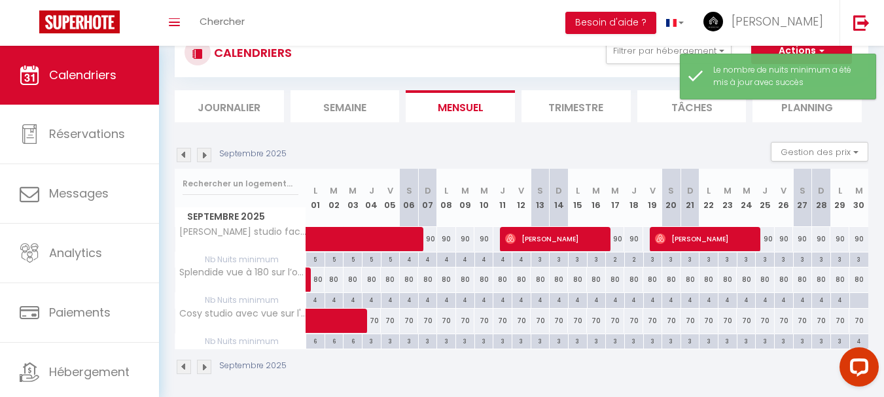
scroll to position [52, 0]
